Goal: Task Accomplishment & Management: Use online tool/utility

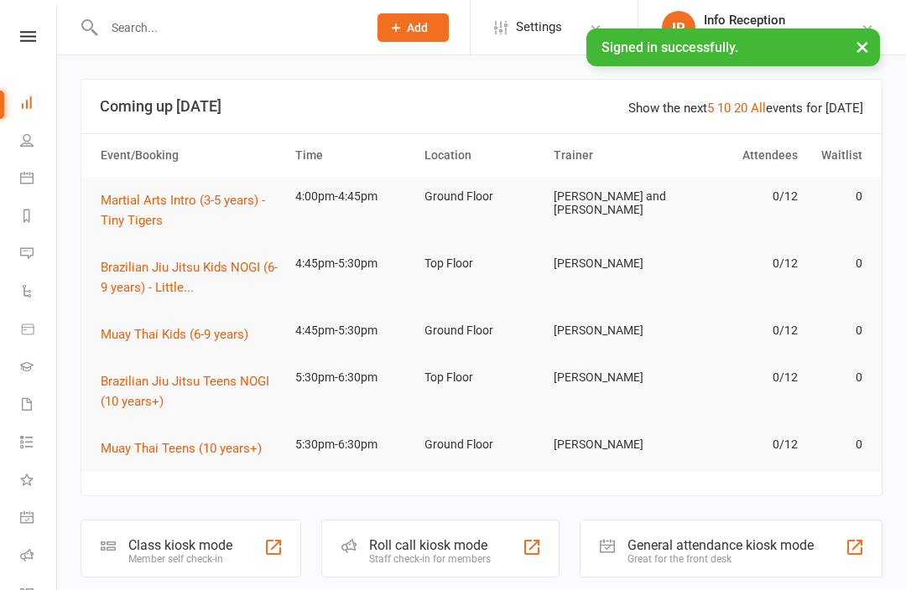
click at [166, 548] on div "Class kiosk mode" at bounding box center [180, 546] width 104 height 16
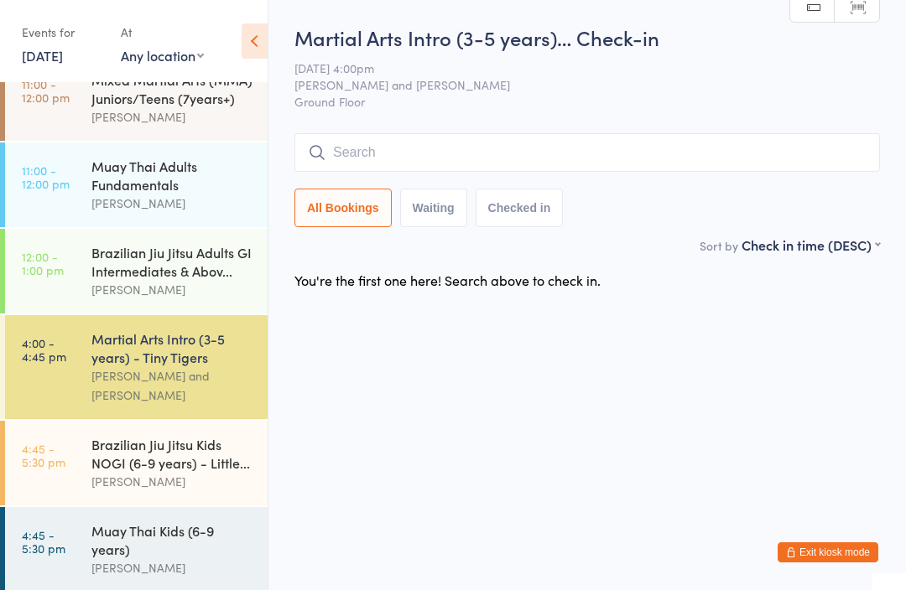
scroll to position [164, 0]
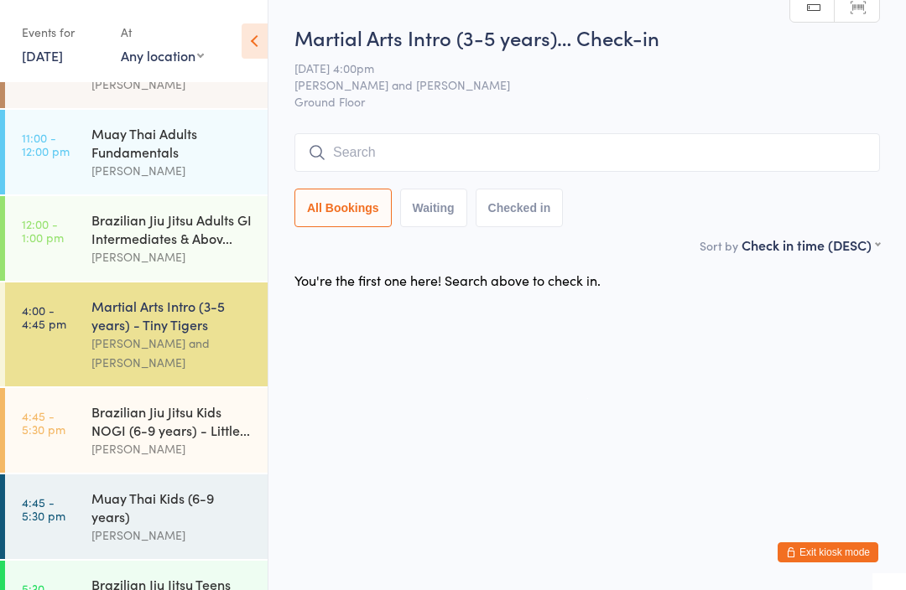
click at [120, 526] on div "[PERSON_NAME]" at bounding box center [172, 535] width 162 height 19
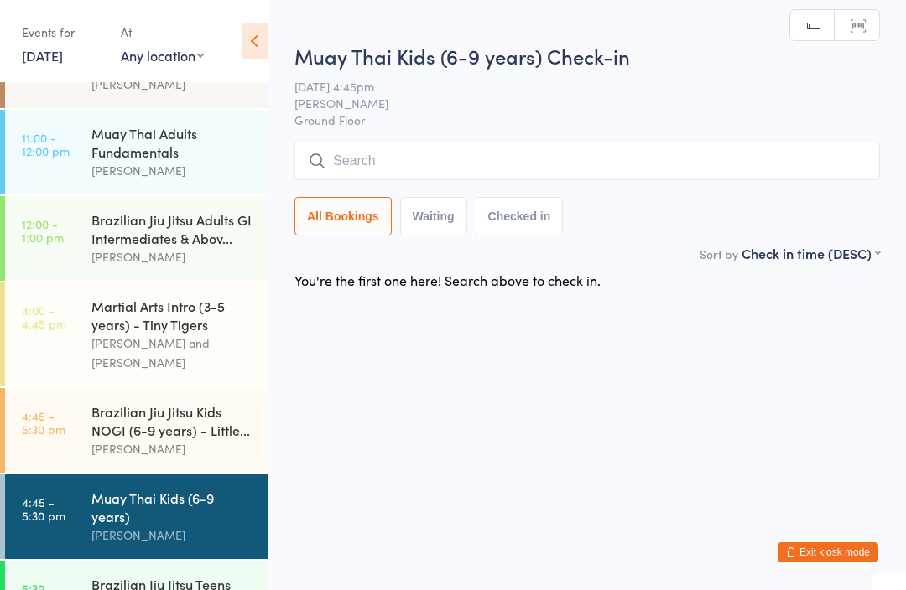
click at [432, 148] on input "search" at bounding box center [586, 161] width 585 height 39
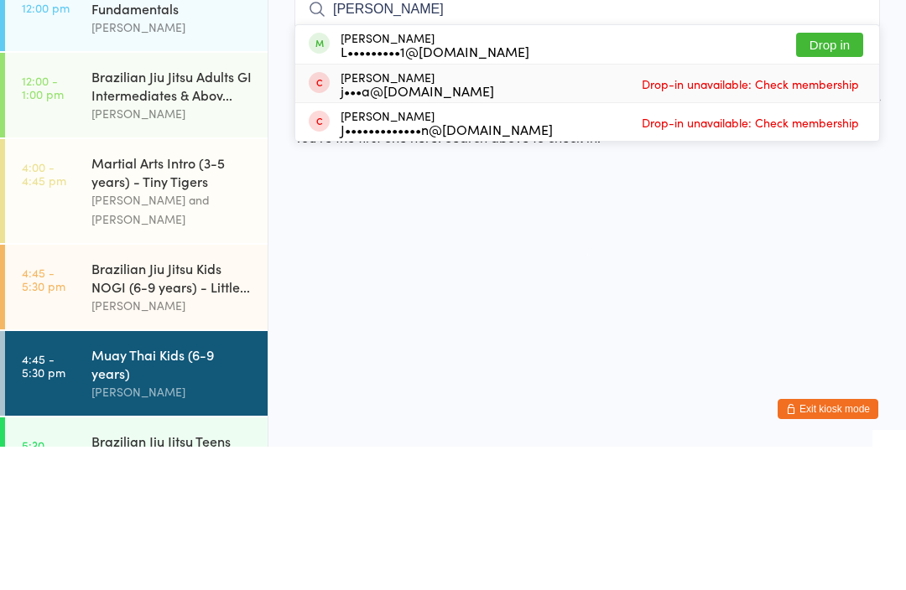
type input "[PERSON_NAME]"
click at [810, 208] on div "[PERSON_NAME] j•••a@[DOMAIN_NAME] Drop-in unavailable: Check membership" at bounding box center [587, 227] width 584 height 38
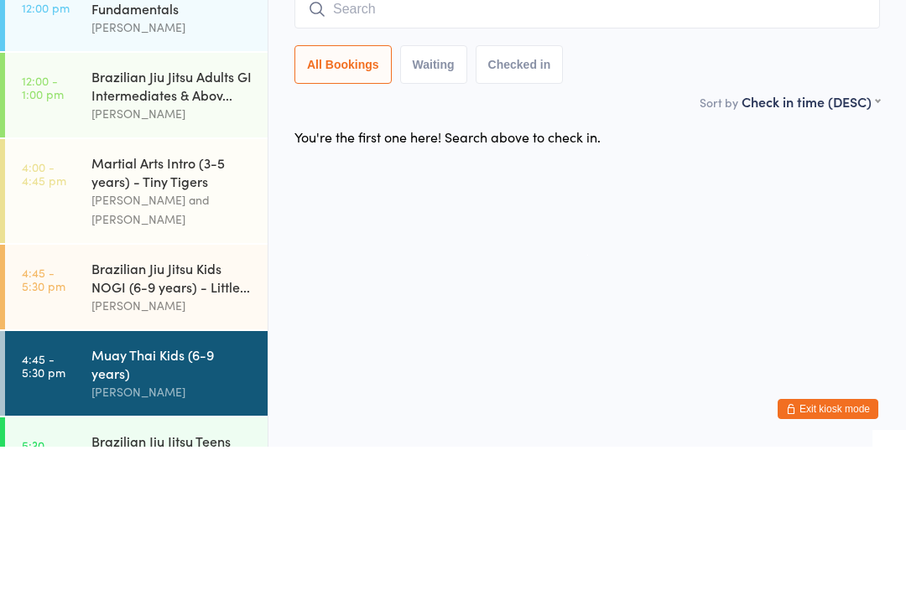
click at [481, 133] on input "search" at bounding box center [586, 152] width 585 height 39
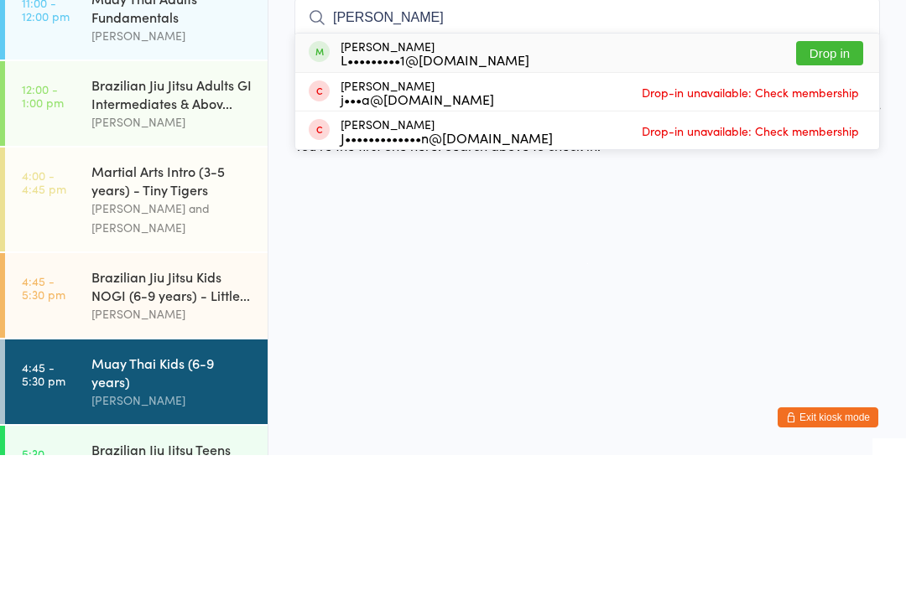
type input "Julius"
click at [834, 176] on button "Drop in" at bounding box center [829, 188] width 67 height 24
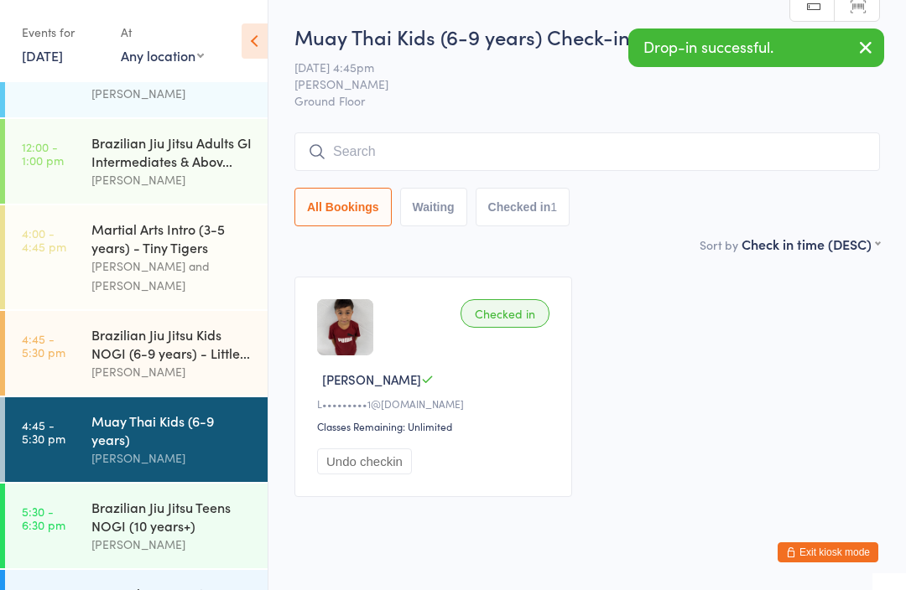
scroll to position [239, 0]
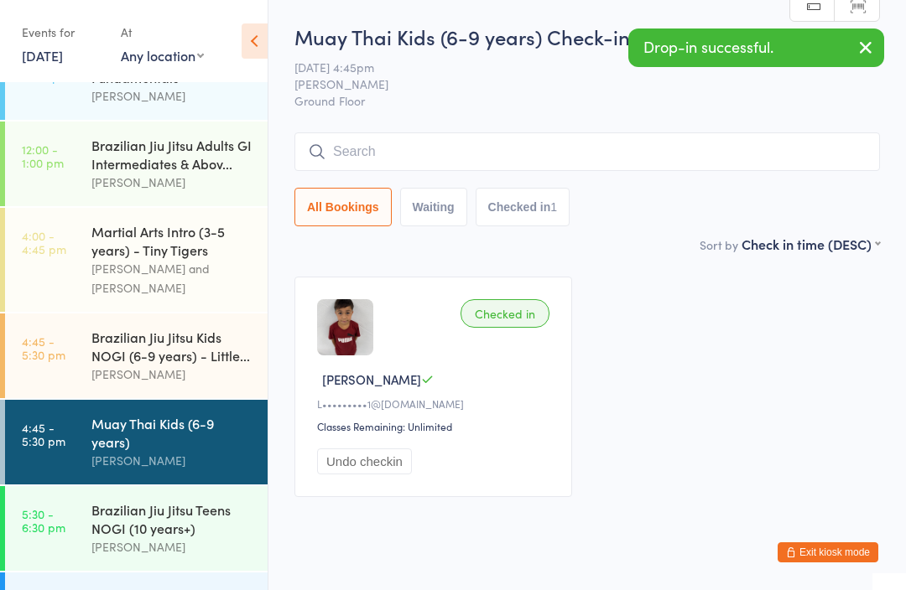
click at [618, 165] on input "search" at bounding box center [586, 151] width 585 height 39
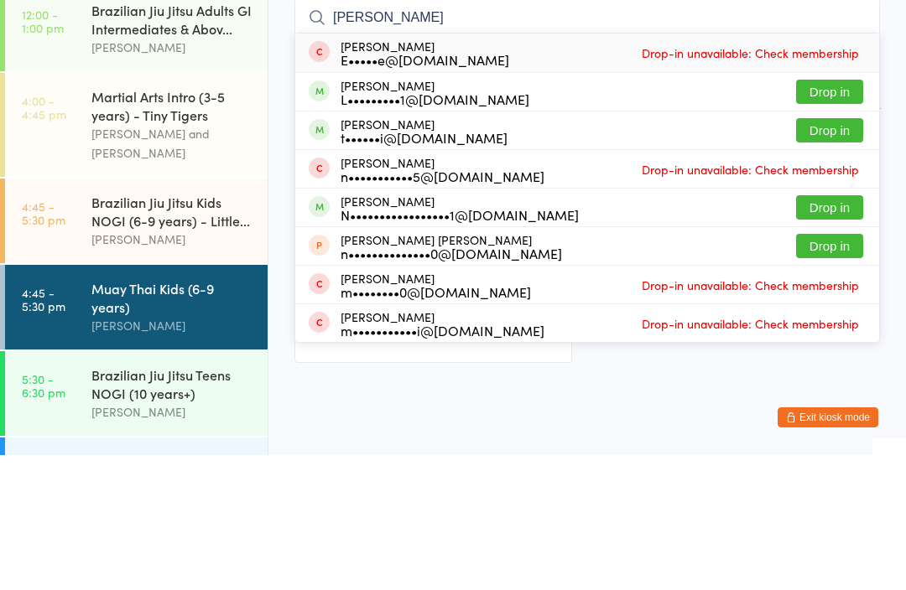
type input "Nichlas"
click at [841, 215] on button "Drop in" at bounding box center [829, 227] width 67 height 24
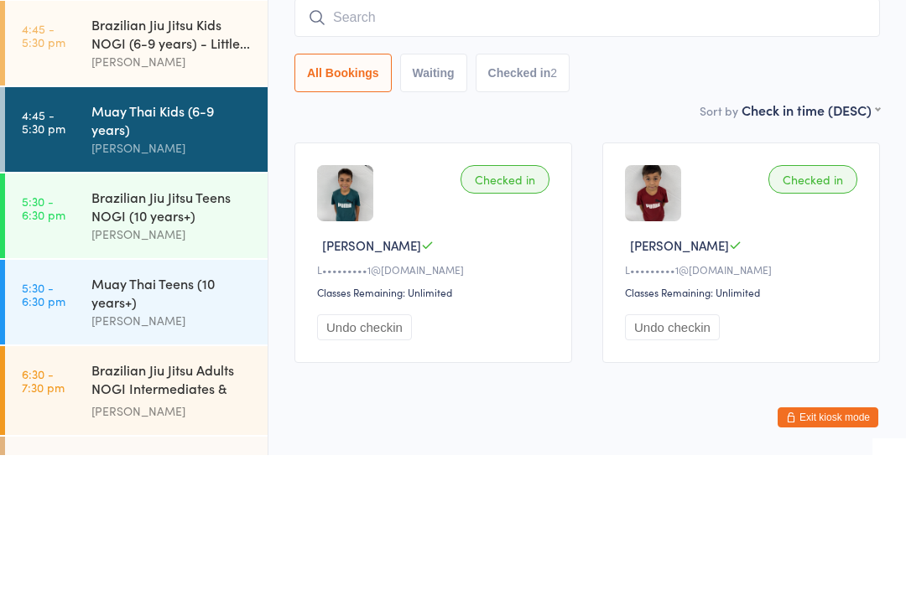
scroll to position [418, 0]
click at [138, 359] on div "[PERSON_NAME]" at bounding box center [172, 368] width 162 height 19
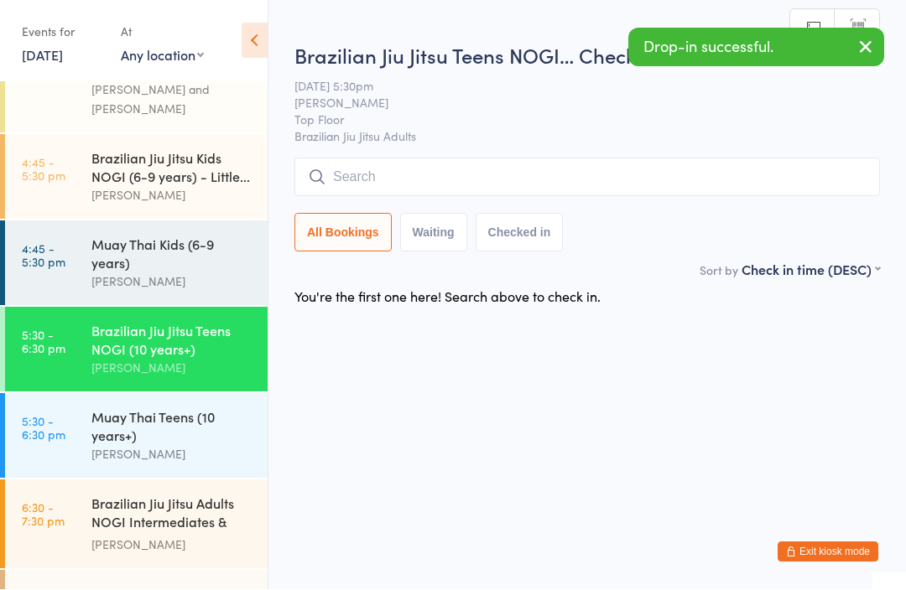
click at [460, 167] on input "search" at bounding box center [586, 177] width 585 height 39
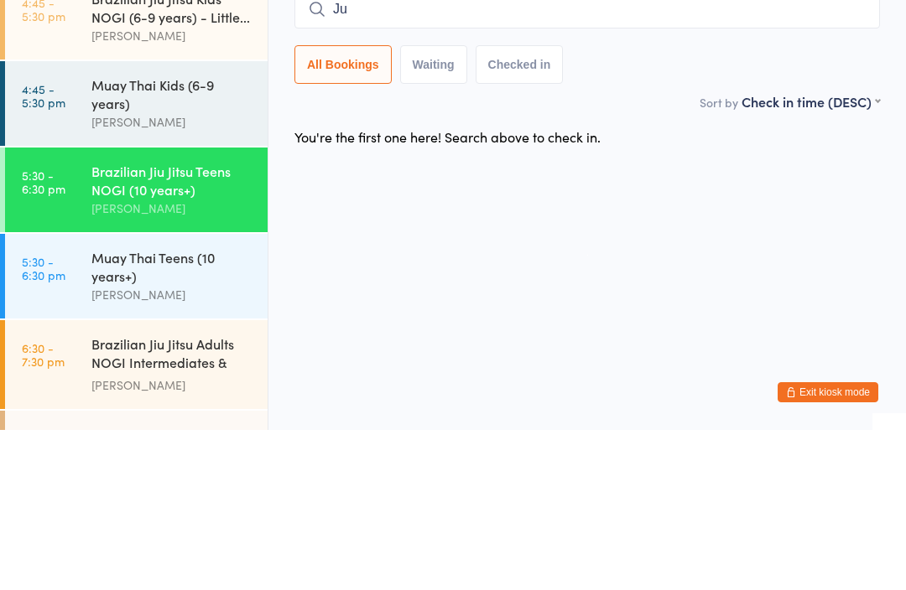
type input "J"
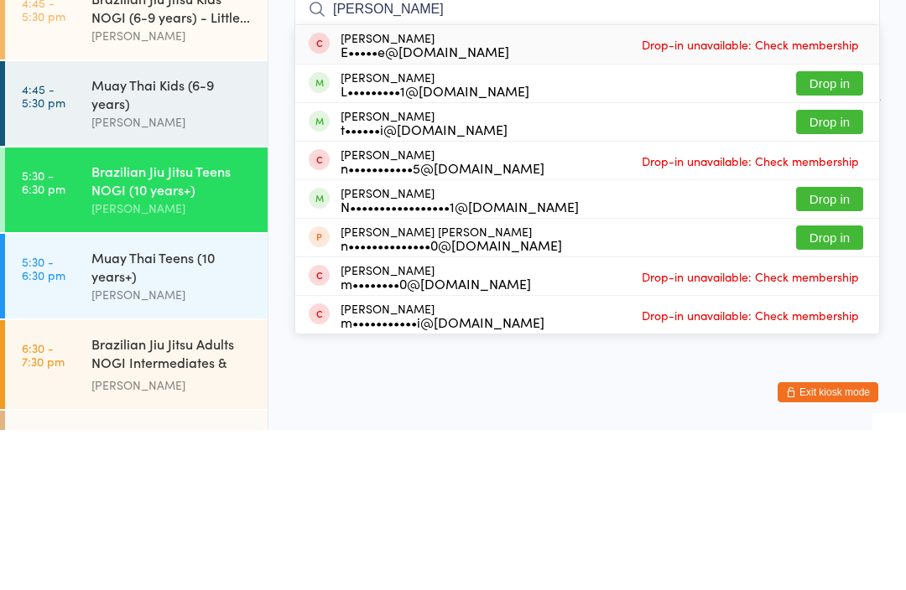
type input "Nichlas"
click at [826, 231] on button "Drop in" at bounding box center [829, 243] width 67 height 24
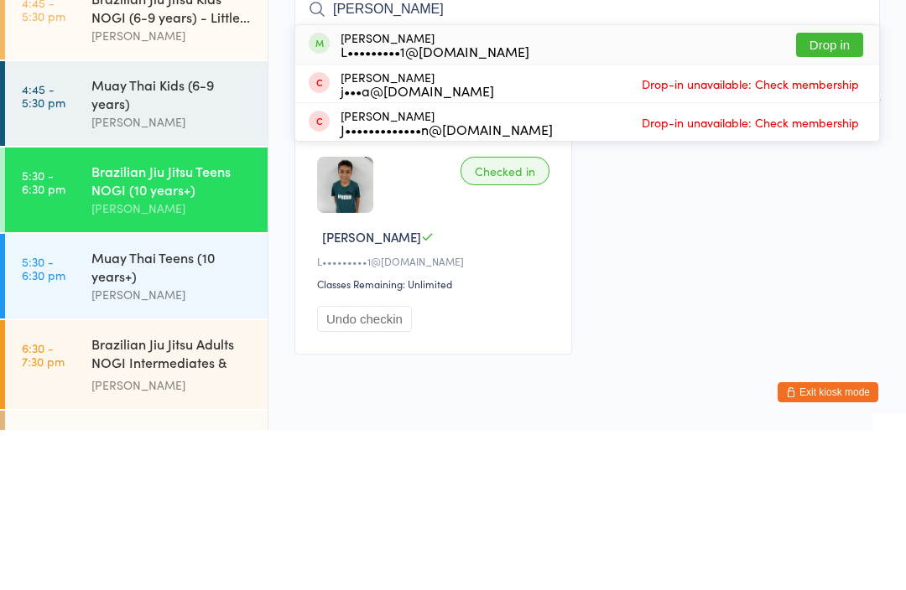
type input "Julius"
click at [844, 193] on button "Drop in" at bounding box center [829, 205] width 67 height 24
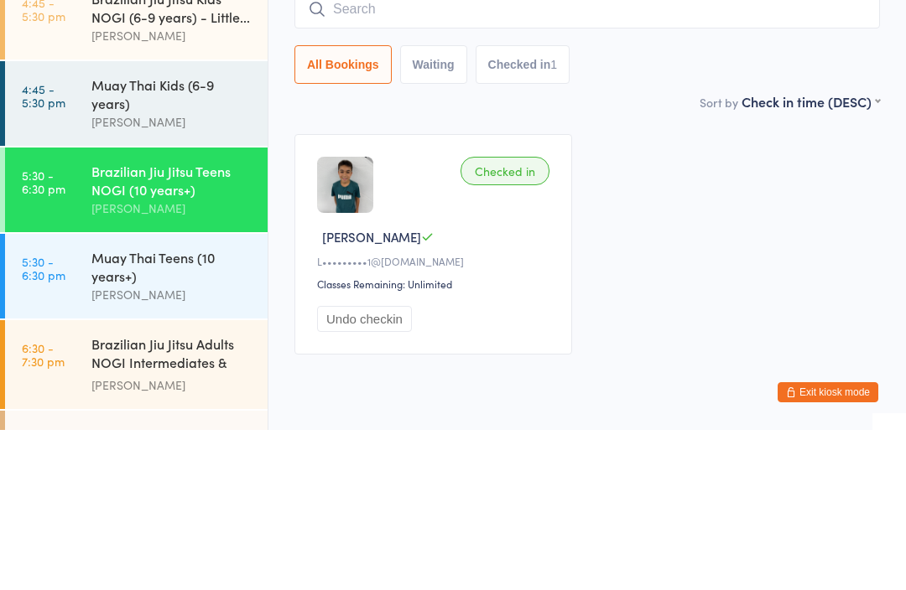
scroll to position [62, 0]
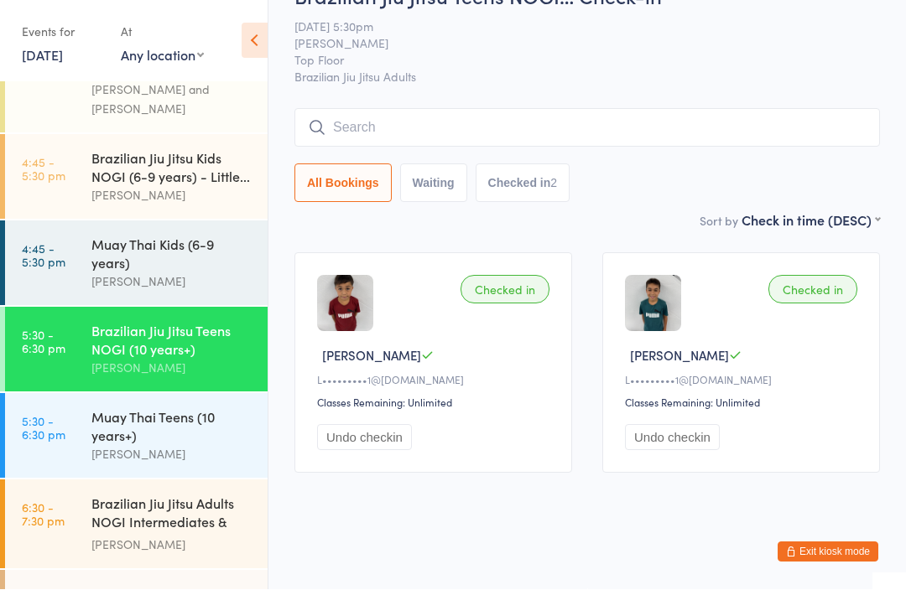
click at [584, 117] on input "search" at bounding box center [586, 128] width 585 height 39
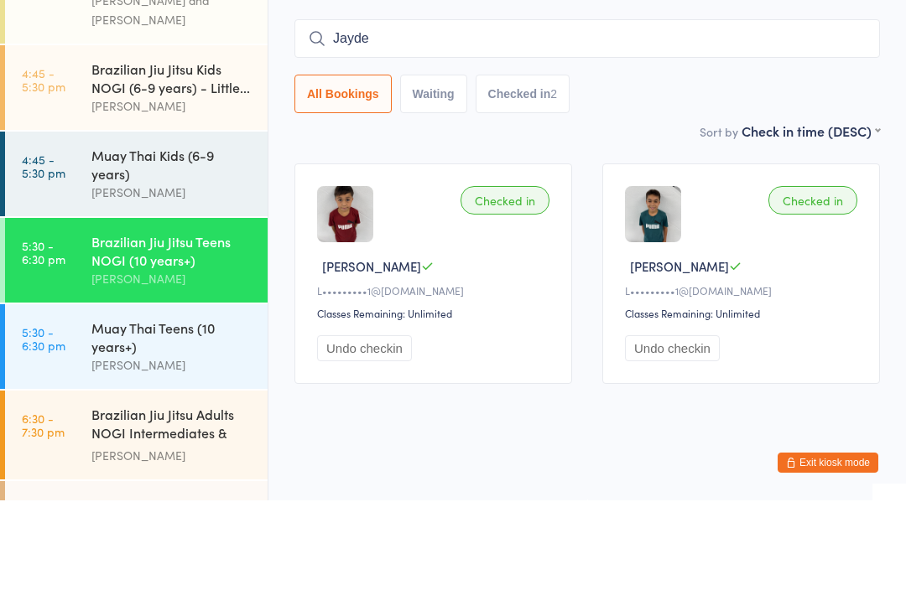
type input "Jayden"
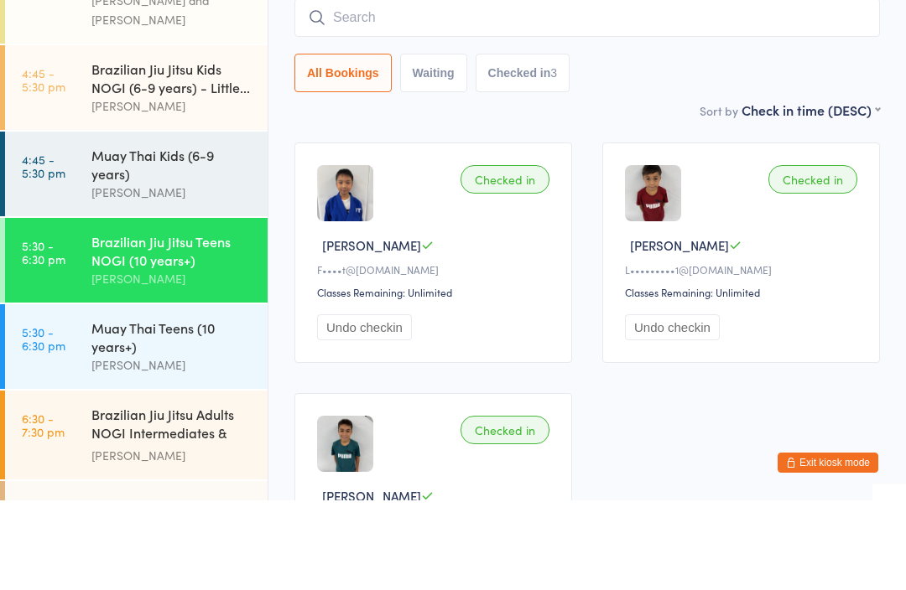
click at [713, 143] on div "All Bookings Waiting Checked in 3" at bounding box center [586, 162] width 585 height 39
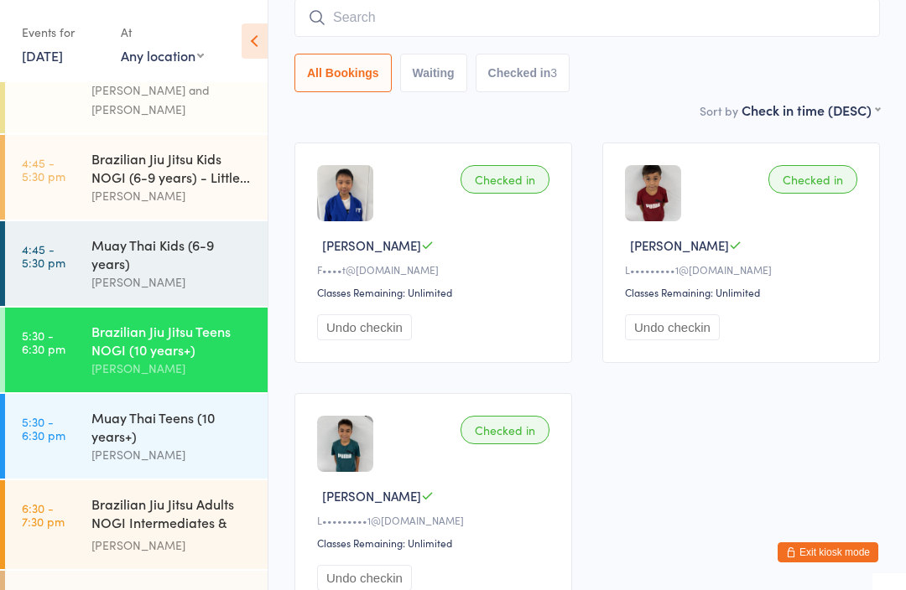
click at [190, 254] on div "Muay Thai Kids (6-9 years)" at bounding box center [172, 254] width 162 height 37
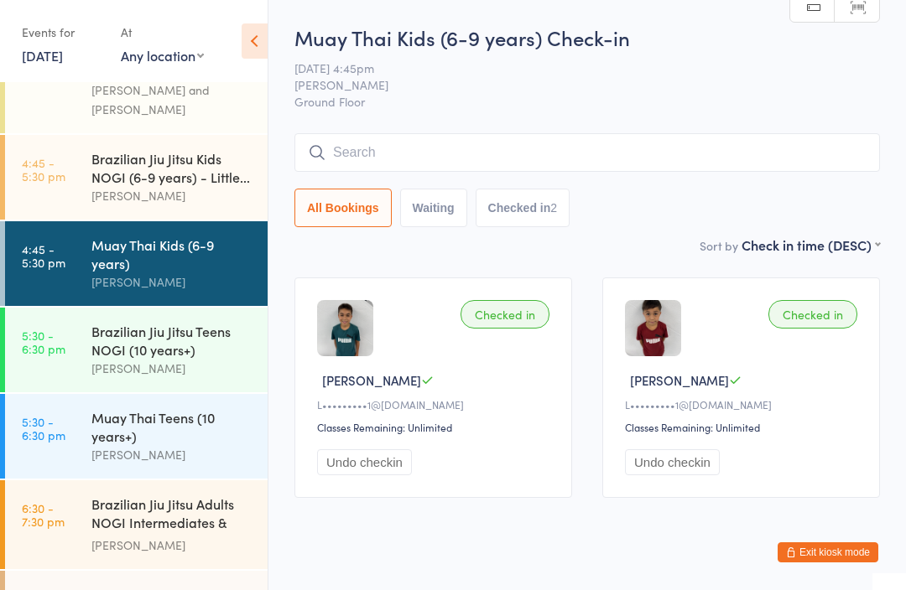
click at [545, 162] on input "search" at bounding box center [586, 152] width 585 height 39
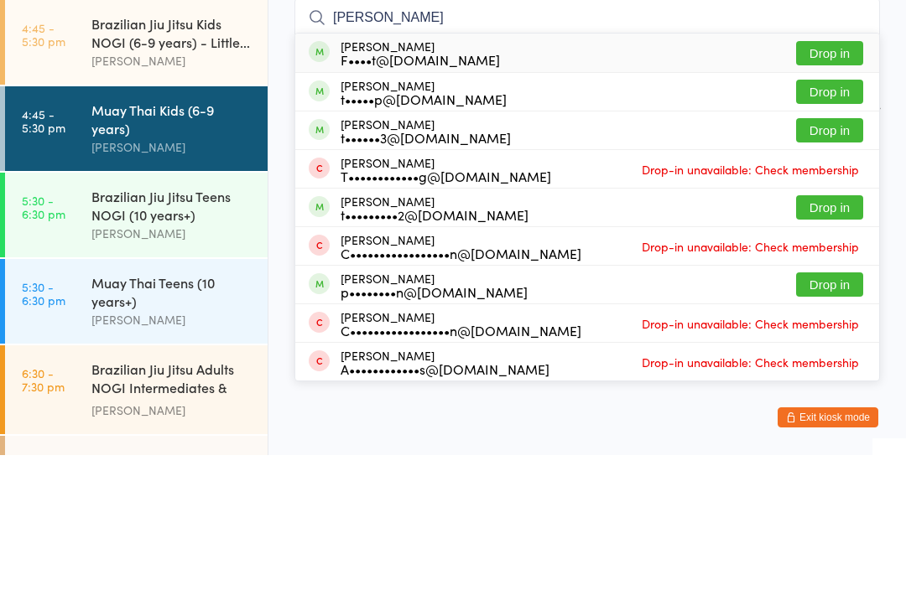
type input "Thomas"
click at [634, 169] on div "Thomas Lee F••••t@gmail.com Drop in" at bounding box center [587, 188] width 584 height 39
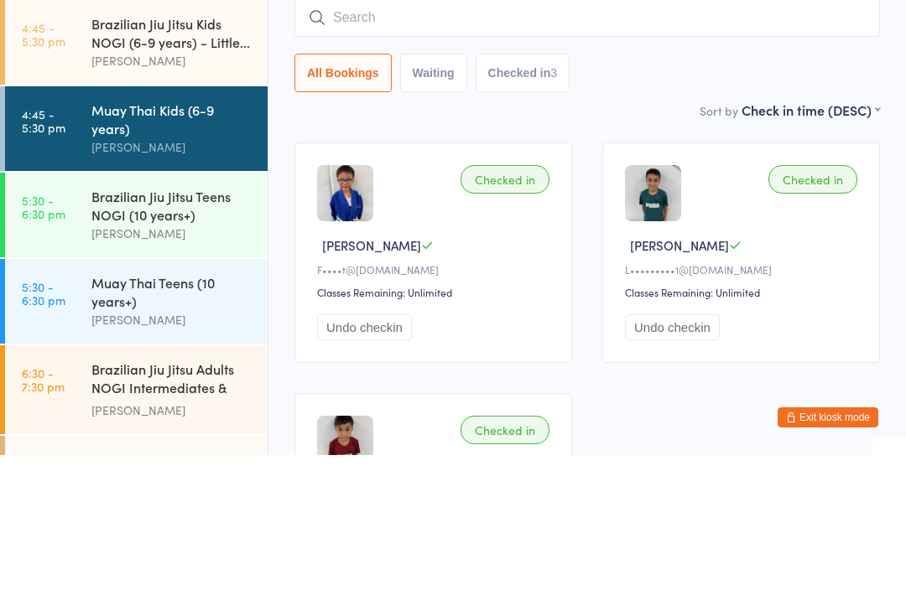
click at [501, 133] on input "search" at bounding box center [586, 152] width 585 height 39
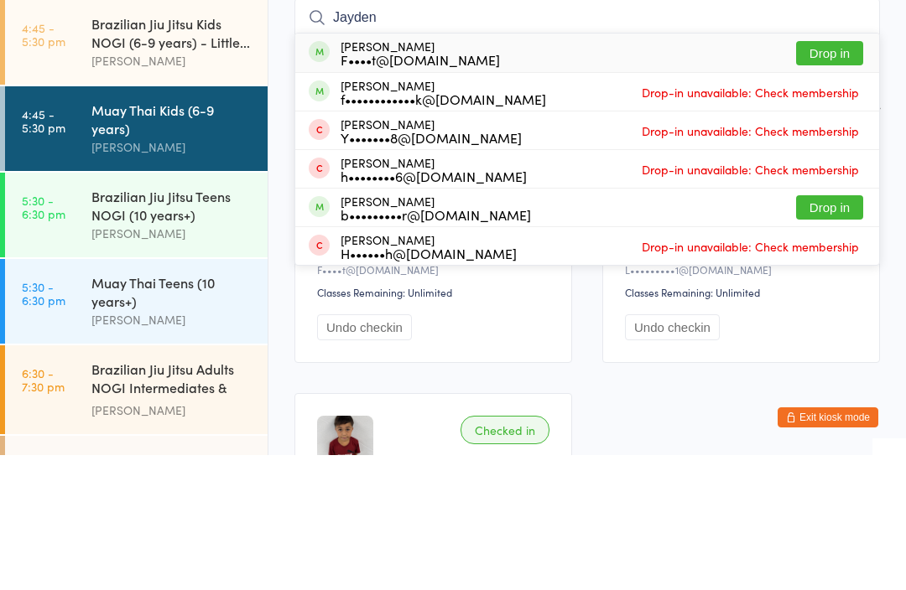
type input "Jayden"
click at [475, 169] on div "Jayden Lee F••••t@gmail.com Drop in" at bounding box center [587, 188] width 584 height 39
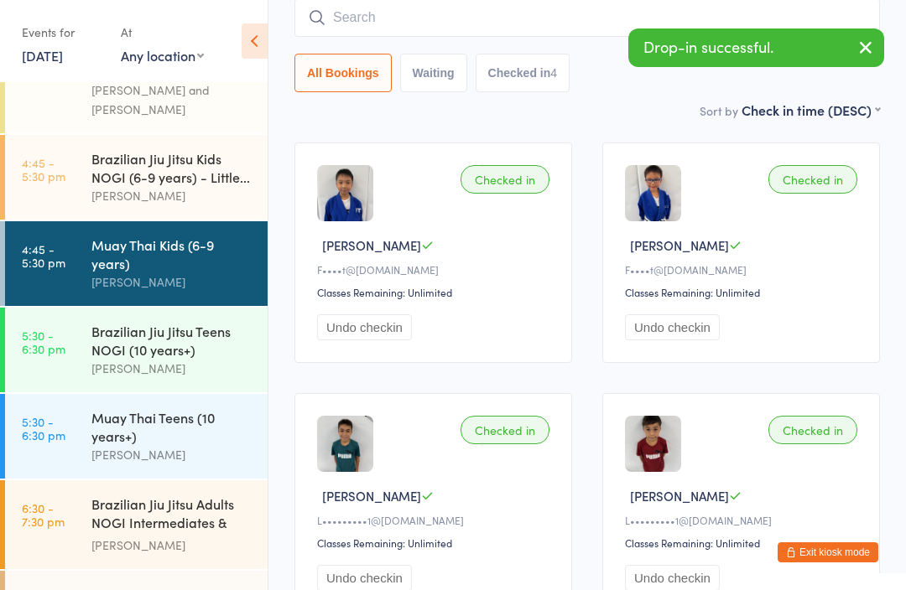
click at [496, 48] on div "All Bookings Waiting Checked in 4" at bounding box center [586, 45] width 585 height 94
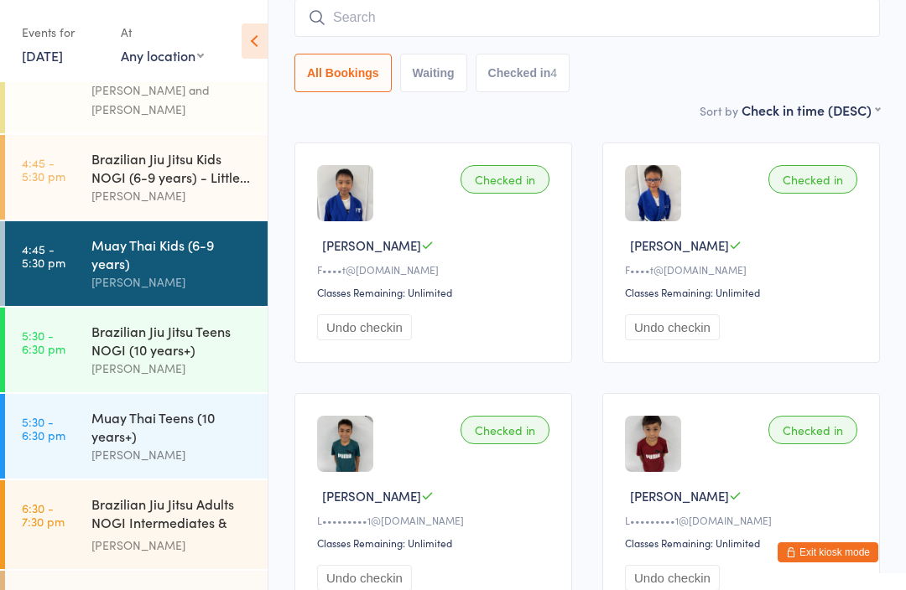
click at [481, 19] on input "search" at bounding box center [586, 17] width 585 height 39
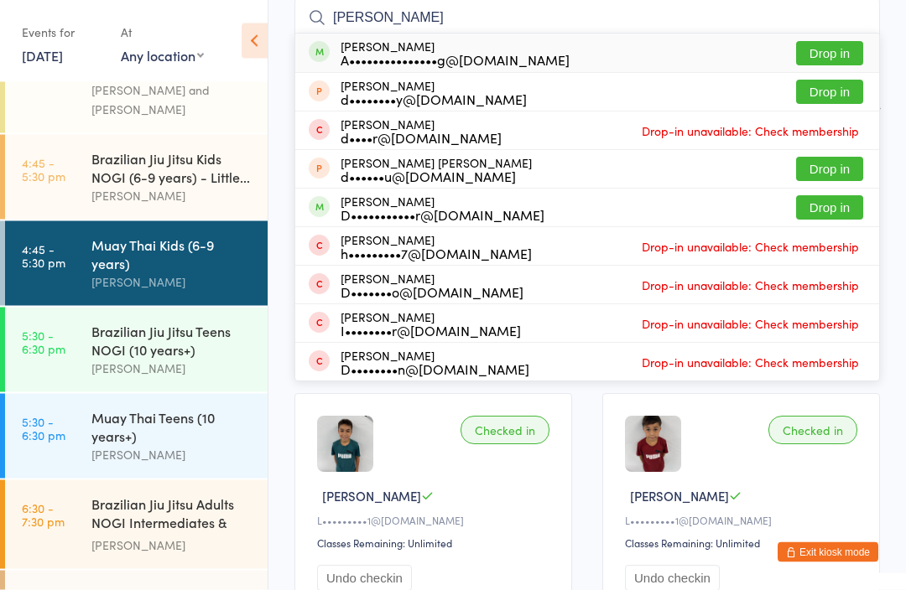
type input "Dean"
click at [441, 35] on div "Dean Buda A•••••••••••••••g@gmail.com Drop in" at bounding box center [587, 53] width 584 height 39
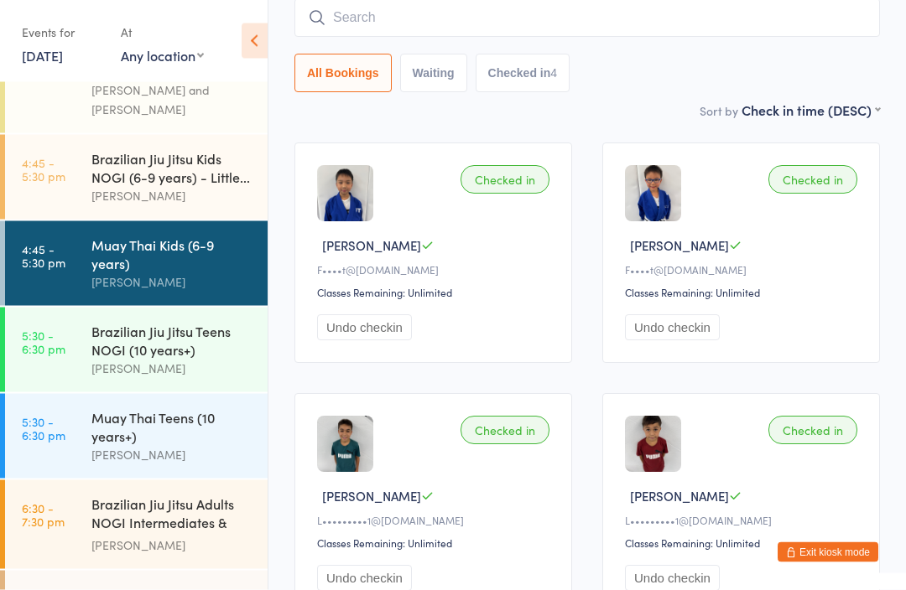
scroll to position [135, 0]
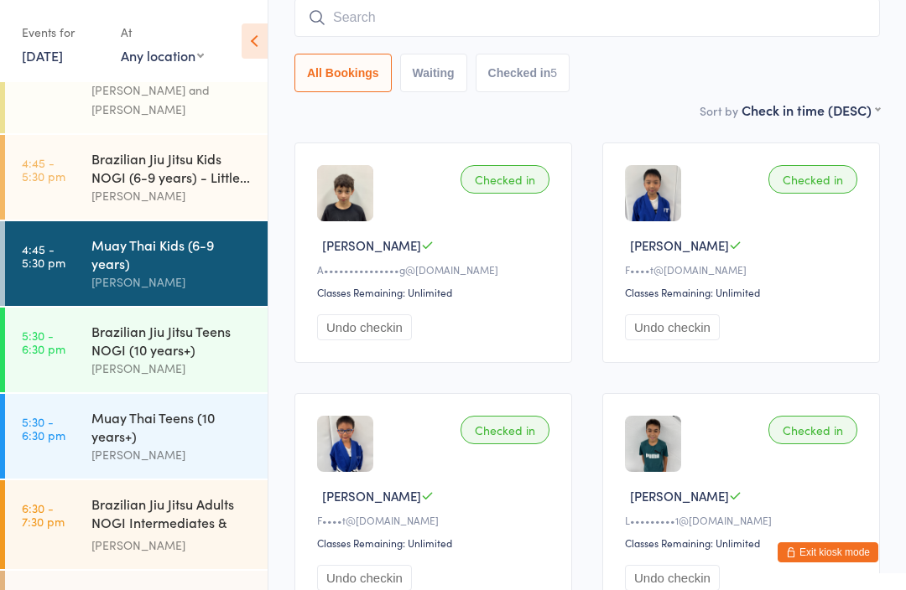
click at [169, 165] on div "Brazilian Jiu Jitsu Kids NOGI (6-9 years) - Little..." at bounding box center [172, 167] width 162 height 37
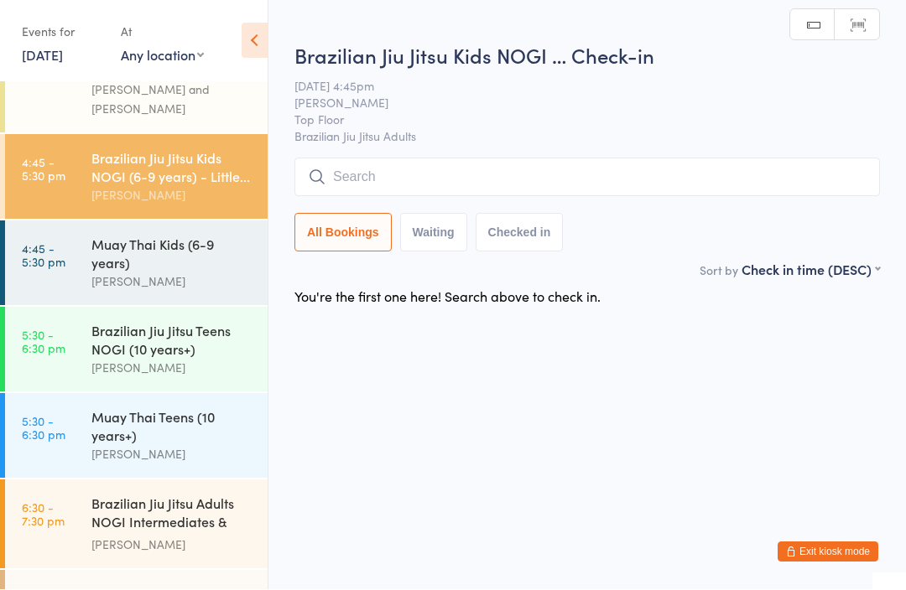
click at [365, 190] on input "search" at bounding box center [586, 177] width 585 height 39
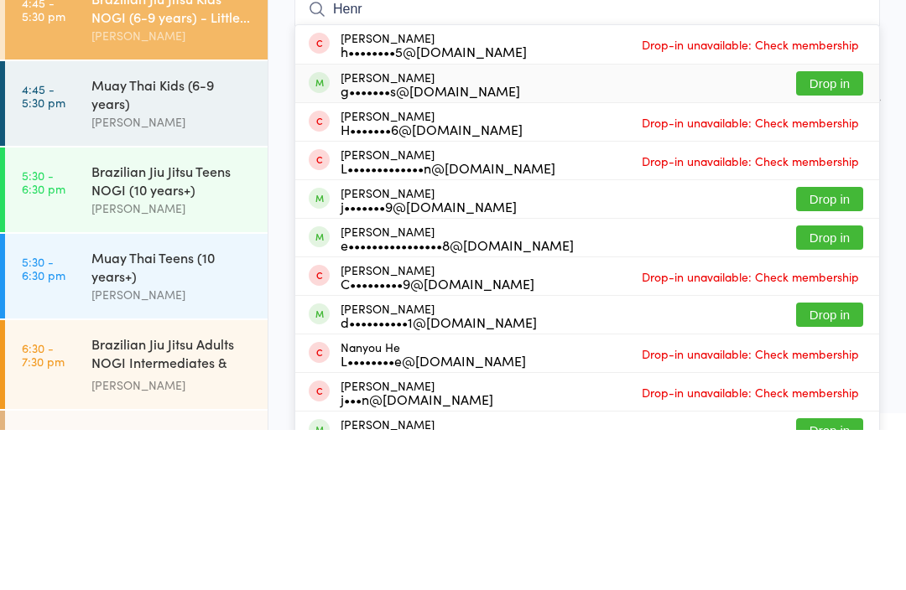
type input "Henr"
click at [417, 244] on div "g•••••••s@gmail.com" at bounding box center [429, 250] width 179 height 13
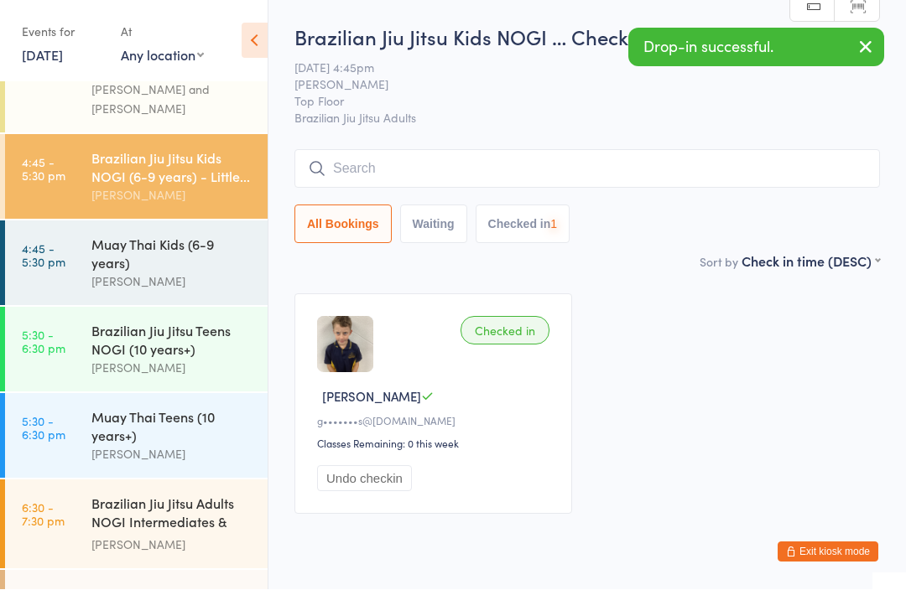
scroll to position [1, 0]
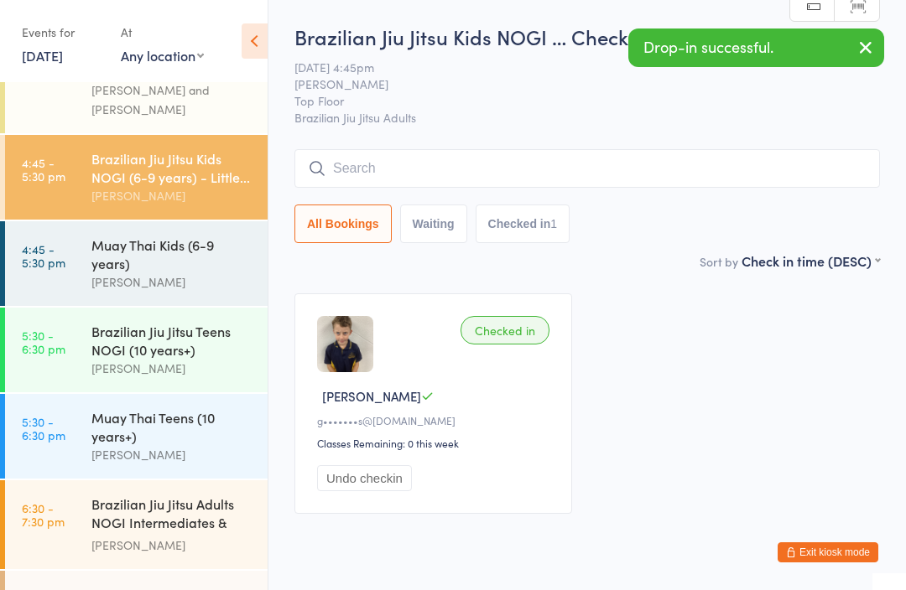
click at [366, 165] on input "search" at bounding box center [586, 168] width 585 height 39
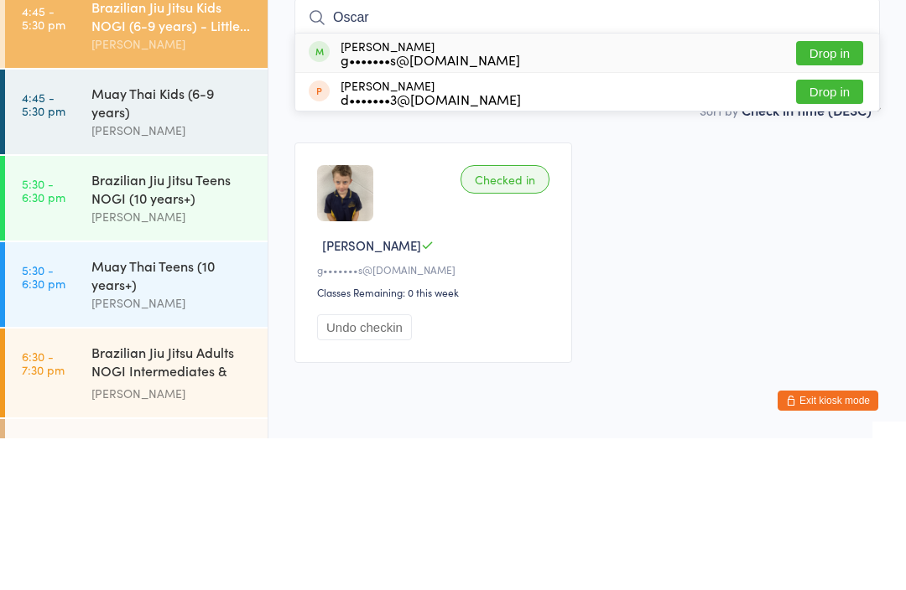
type input "Oscar"
click at [368, 205] on div "g•••••••s@gmail.com" at bounding box center [429, 211] width 179 height 13
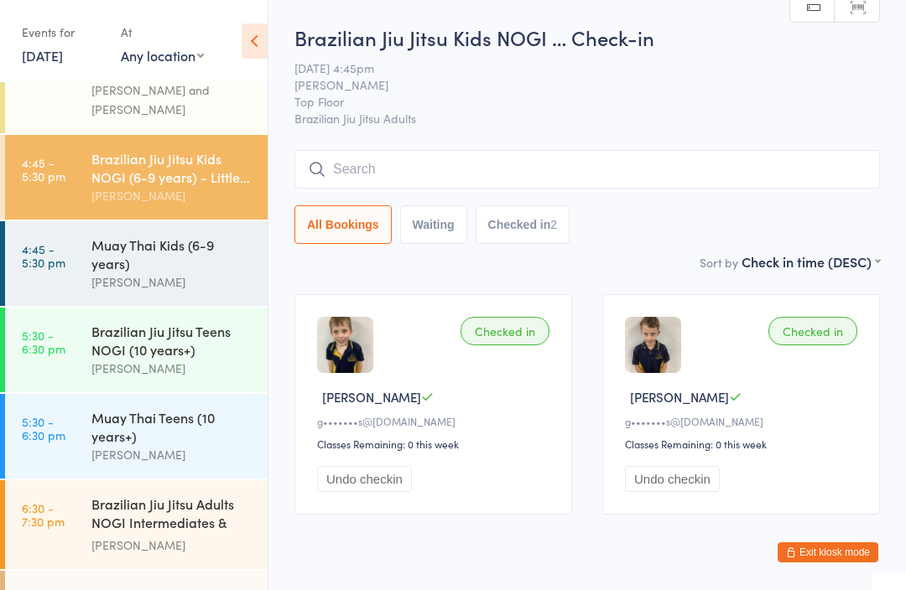
click at [654, 164] on input "search" at bounding box center [586, 169] width 585 height 39
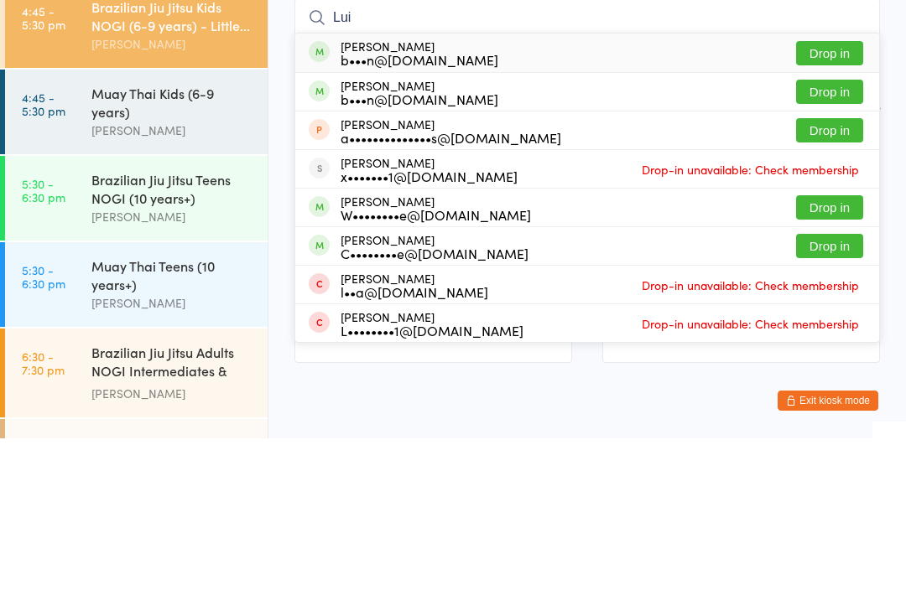
type input "Lui"
click at [835, 193] on button "Drop in" at bounding box center [829, 205] width 67 height 24
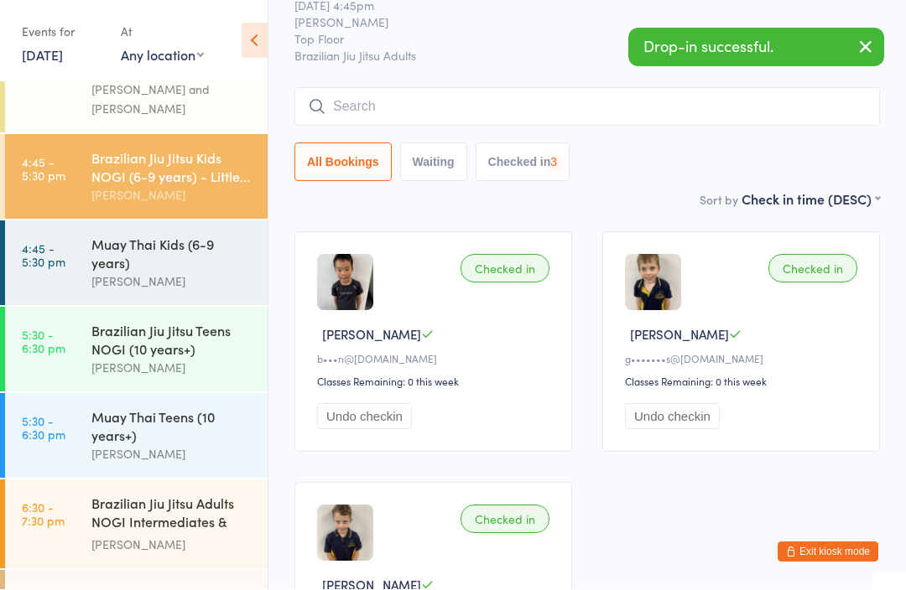
scroll to position [63, 0]
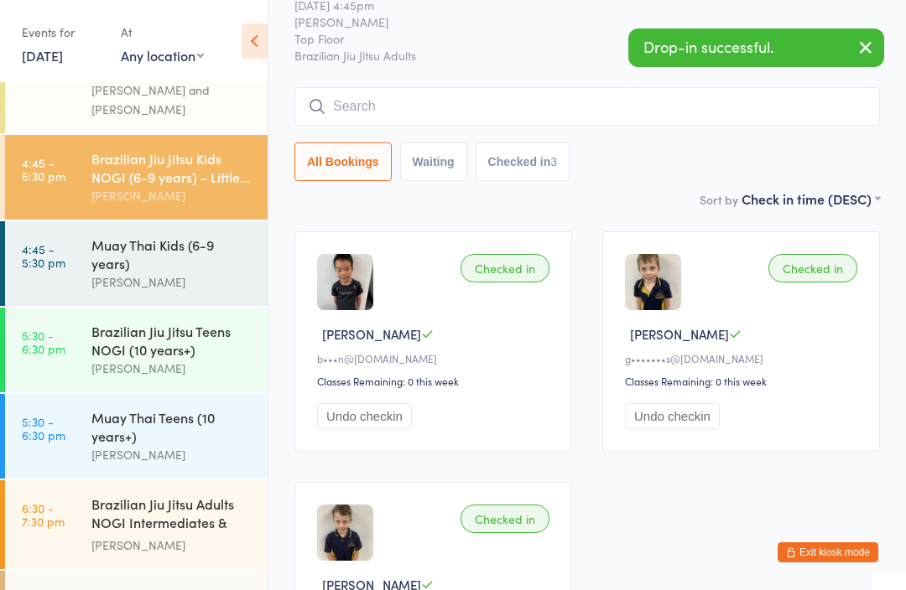
click at [557, 108] on input "search" at bounding box center [586, 106] width 585 height 39
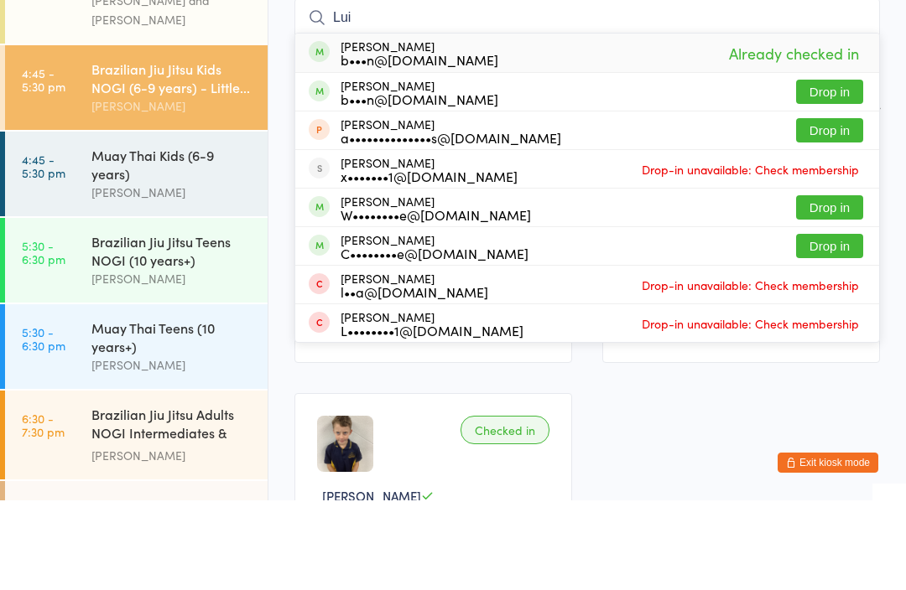
type input "Lui"
click at [846, 169] on button "Drop in" at bounding box center [829, 181] width 67 height 24
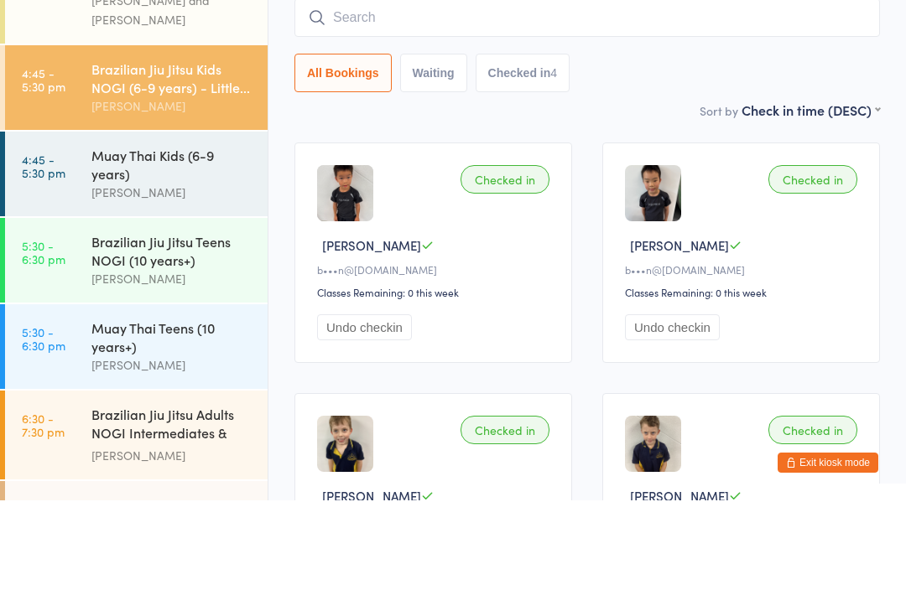
scroll to position [152, 0]
